Goal: Subscribe to service/newsletter

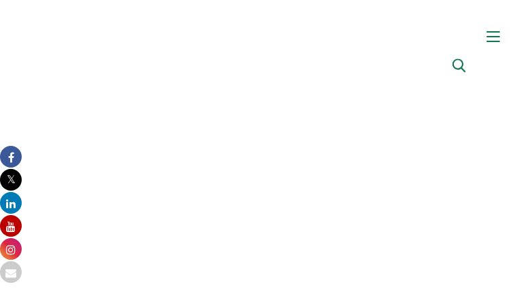
type input "OULINXzkogeCAvv"
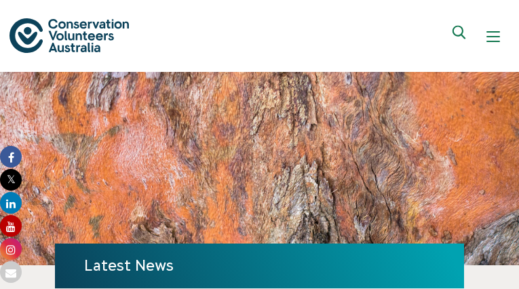
type input "[EMAIL_ADDRESS][DOMAIN_NAME]"
type input "EiuorPfO"
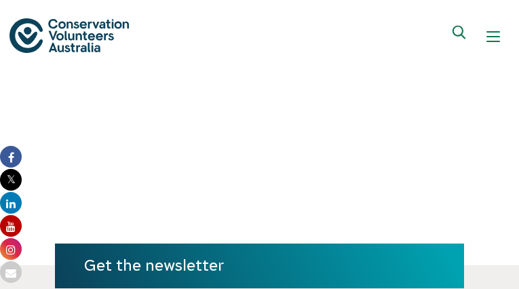
type input "[EMAIL_ADDRESS][DOMAIN_NAME]"
type input "etacuBYZuRRDJGh"
type input "[EMAIL_ADDRESS][DOMAIN_NAME]"
type input "QzlTywrSPtynL"
